Goal: Information Seeking & Learning: Check status

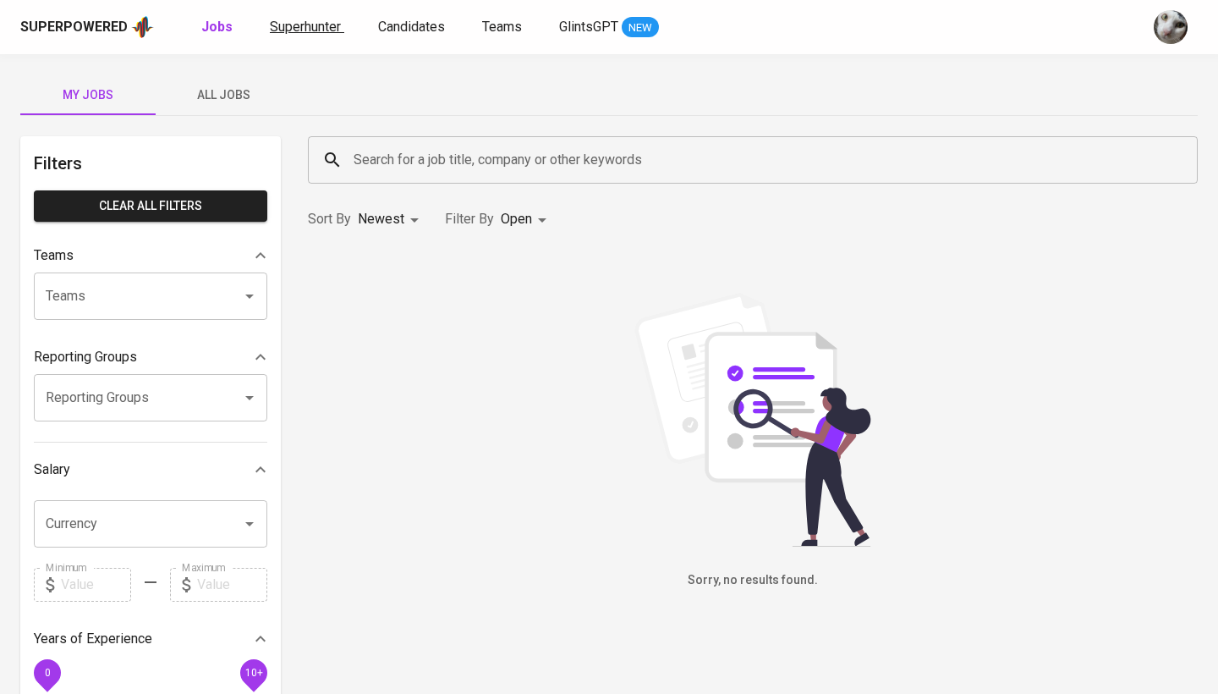
click at [296, 32] on span "Superhunter" at bounding box center [305, 27] width 71 height 16
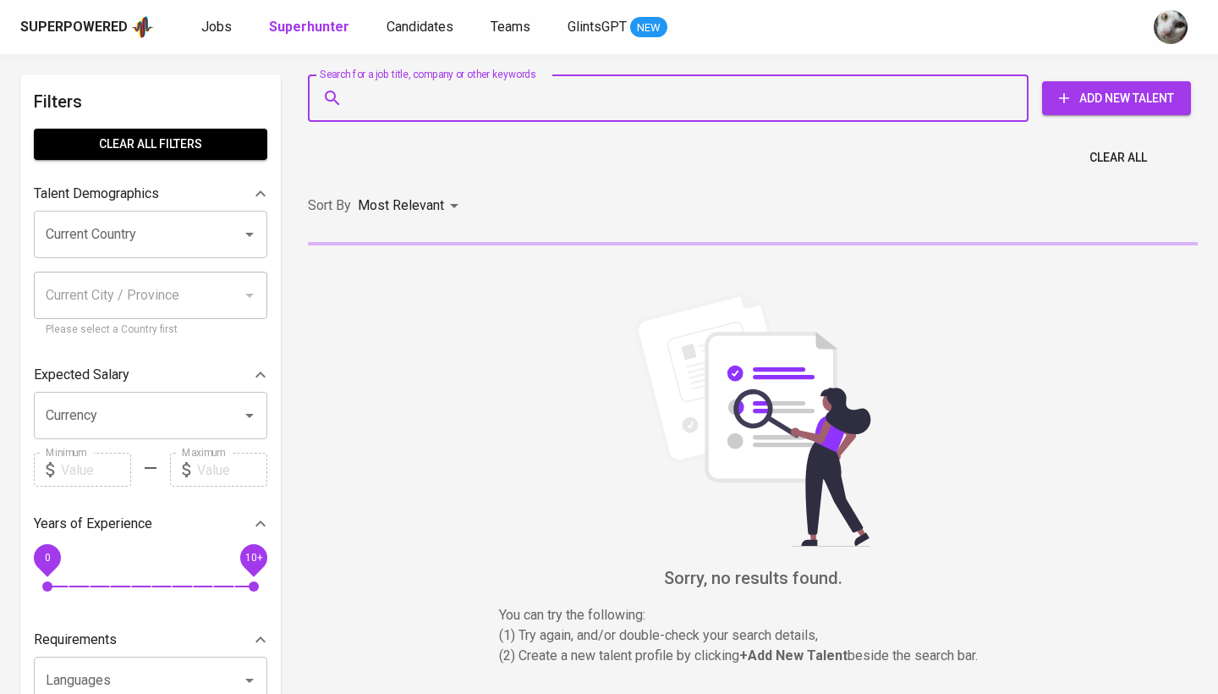
click at [388, 106] on input "Search for a job title, company or other keywords" at bounding box center [672, 98] width 646 height 32
paste input "[EMAIL_ADDRESS][DOMAIN_NAME]"
type input "[EMAIL_ADDRESS][DOMAIN_NAME]"
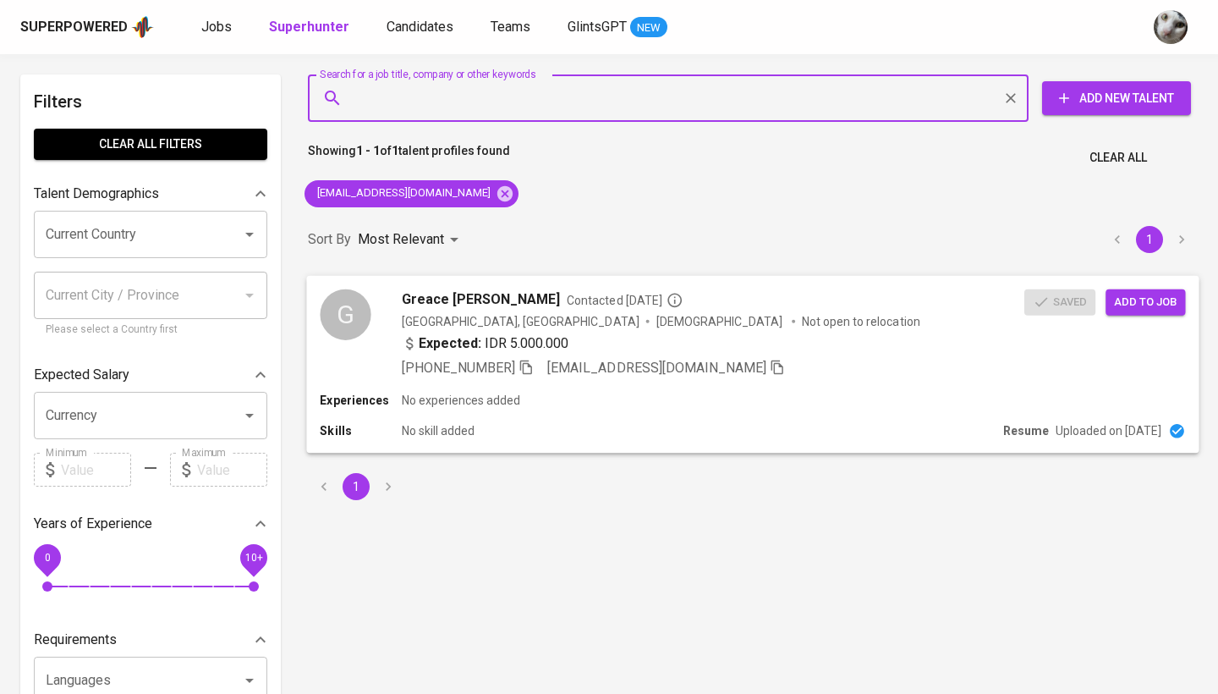
click at [920, 365] on div "[PHONE_NUMBER] [EMAIL_ADDRESS][DOMAIN_NAME]" at bounding box center [713, 367] width 623 height 20
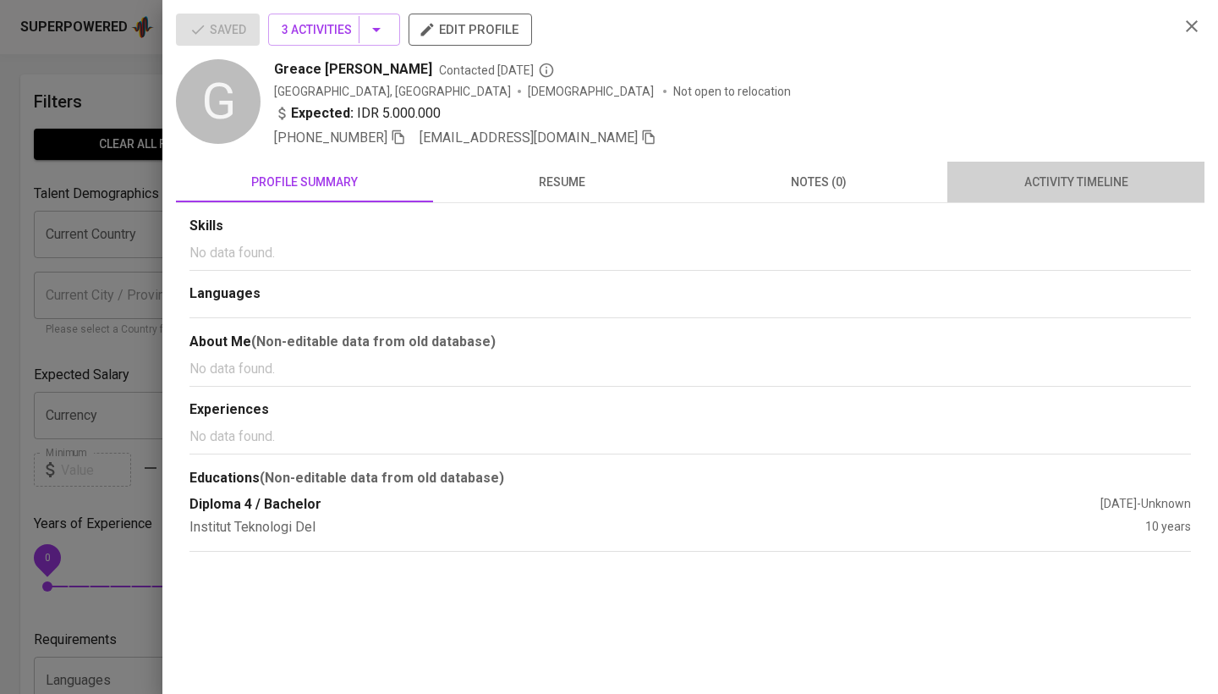
click at [1105, 197] on button "activity timeline" at bounding box center [1075, 182] width 257 height 41
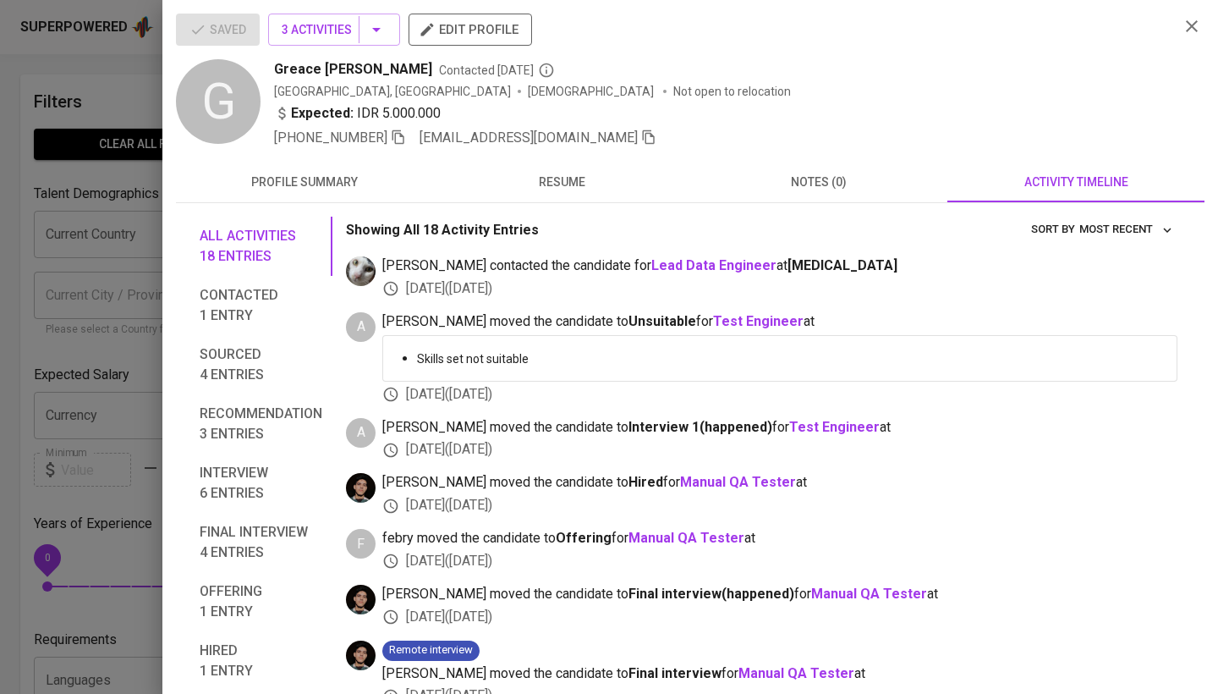
click at [84, 399] on div at bounding box center [609, 347] width 1218 height 694
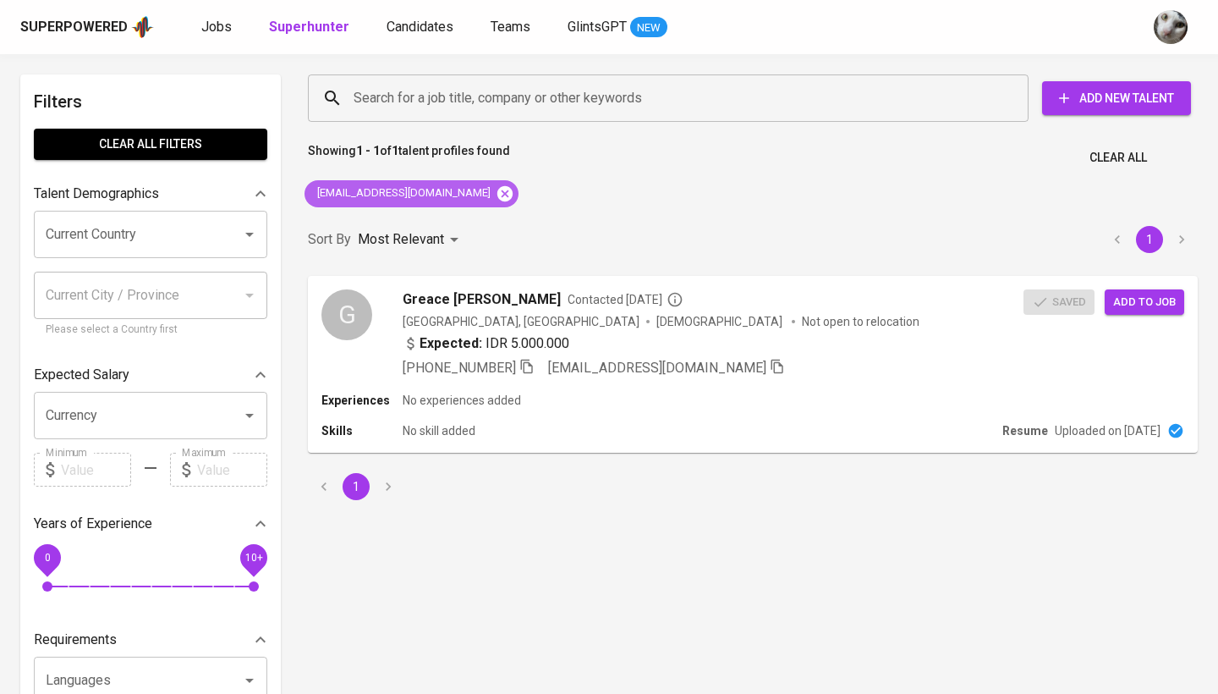
click at [497, 200] on icon at bounding box center [504, 192] width 15 height 15
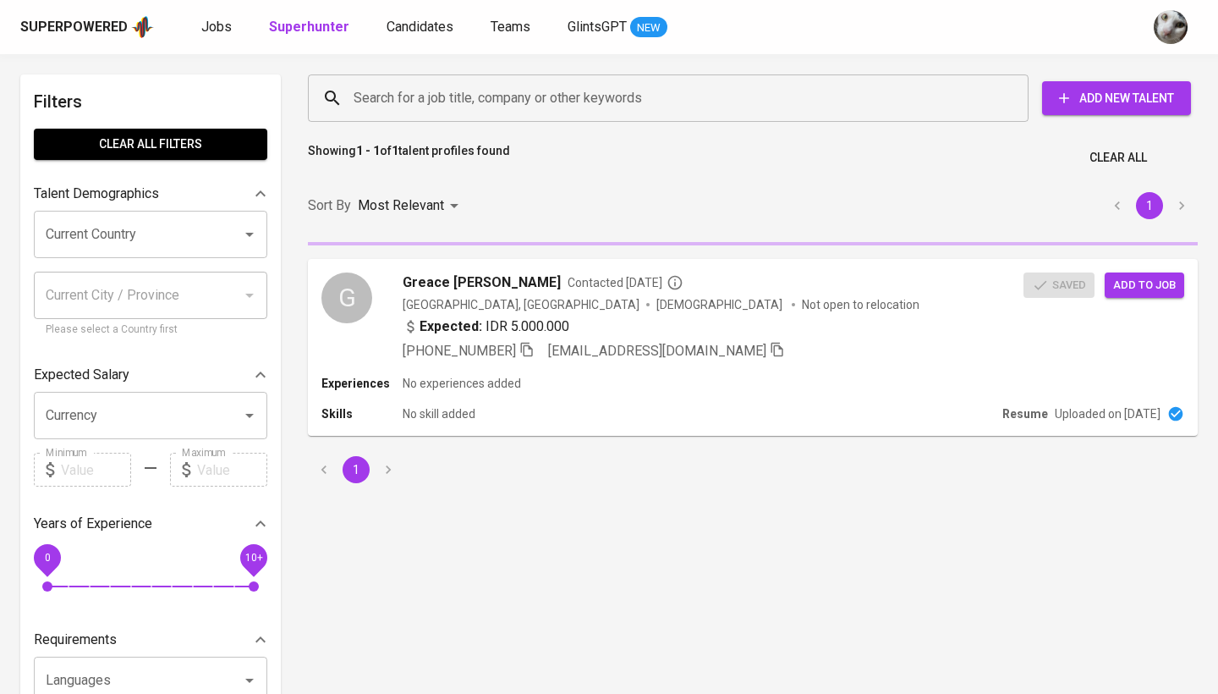
click at [519, 101] on input "Search for a job title, company or other keywords" at bounding box center [672, 98] width 646 height 32
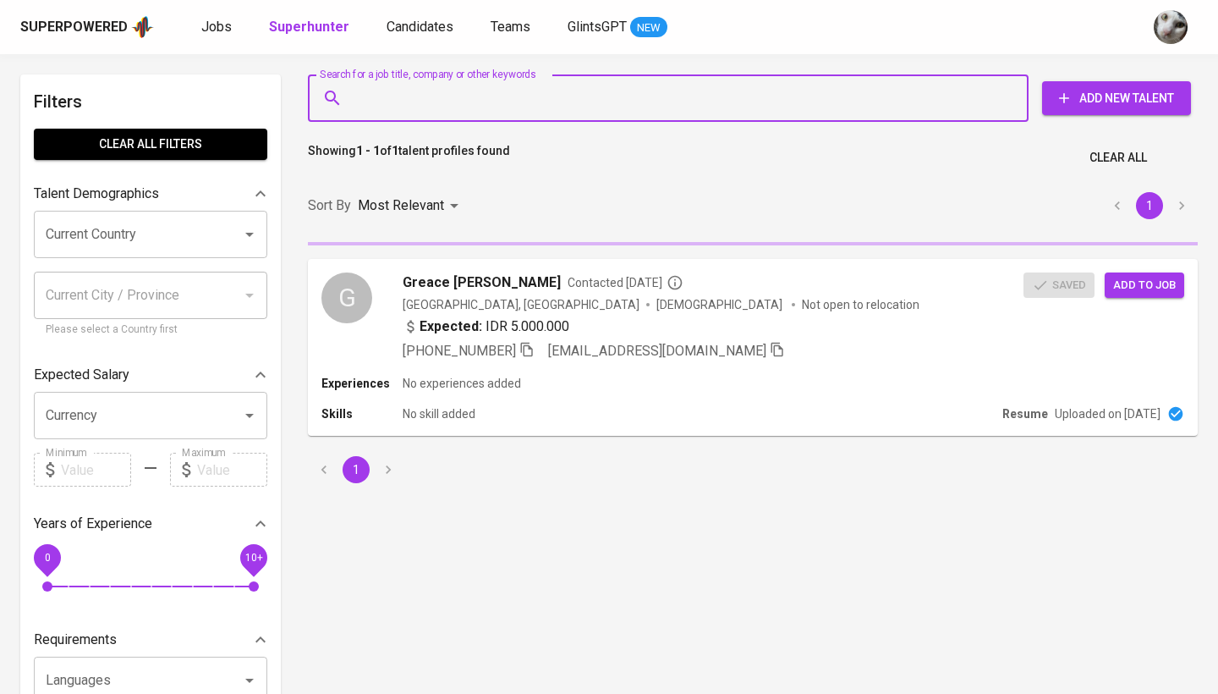
click at [669, 94] on input "Search for a job title, company or other keywords" at bounding box center [672, 98] width 646 height 32
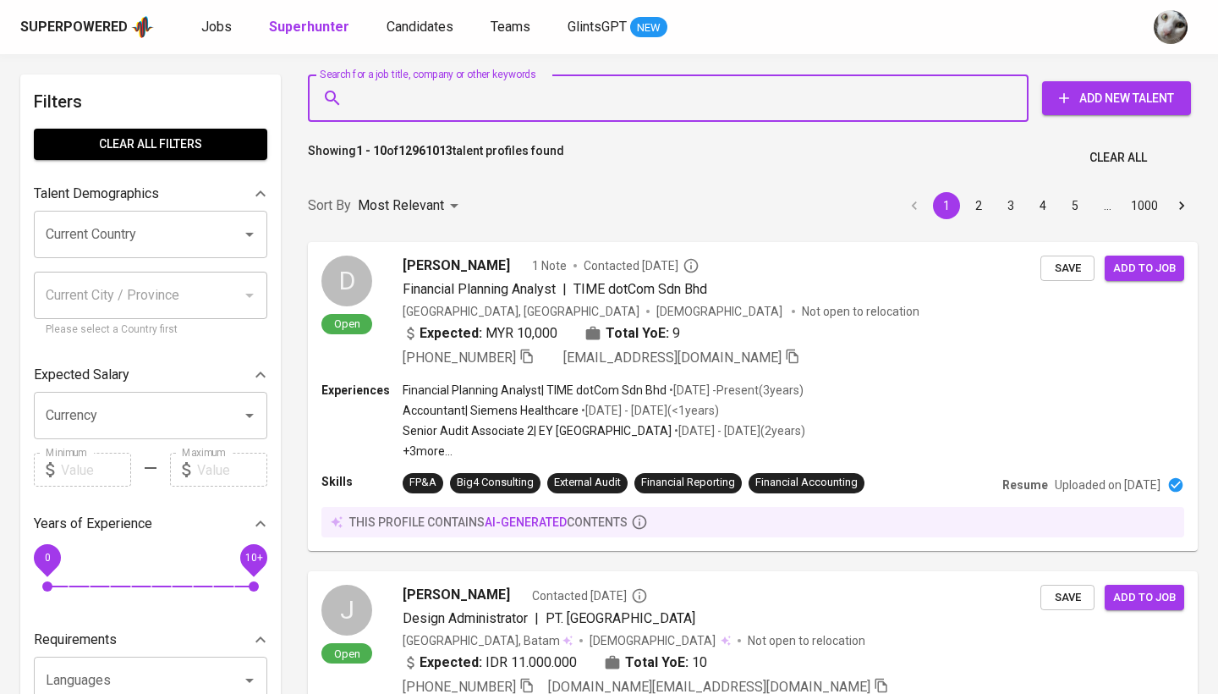
paste input "[EMAIL_ADDRESS][DOMAIN_NAME]"
type input "[EMAIL_ADDRESS][DOMAIN_NAME]"
click at [656, 99] on input "Search for a job title, company or other keywords" at bounding box center [672, 98] width 646 height 32
